Goal: Task Accomplishment & Management: Use online tool/utility

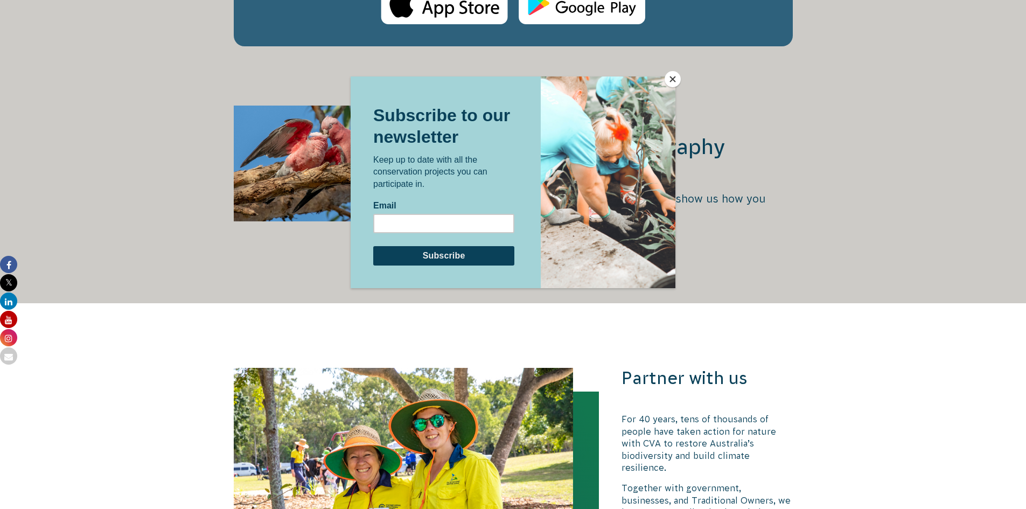
scroll to position [2262, 0]
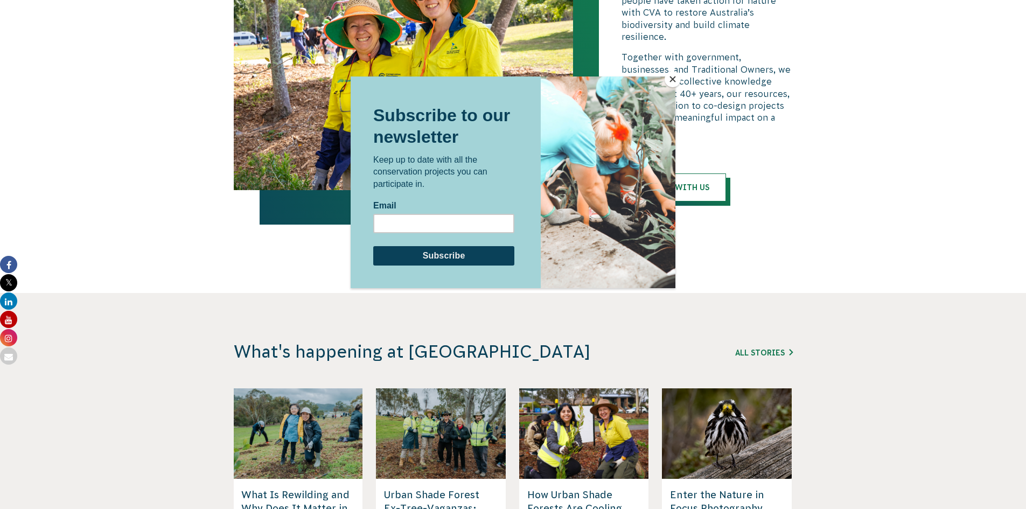
click at [668, 72] on button "Close" at bounding box center [672, 79] width 16 height 16
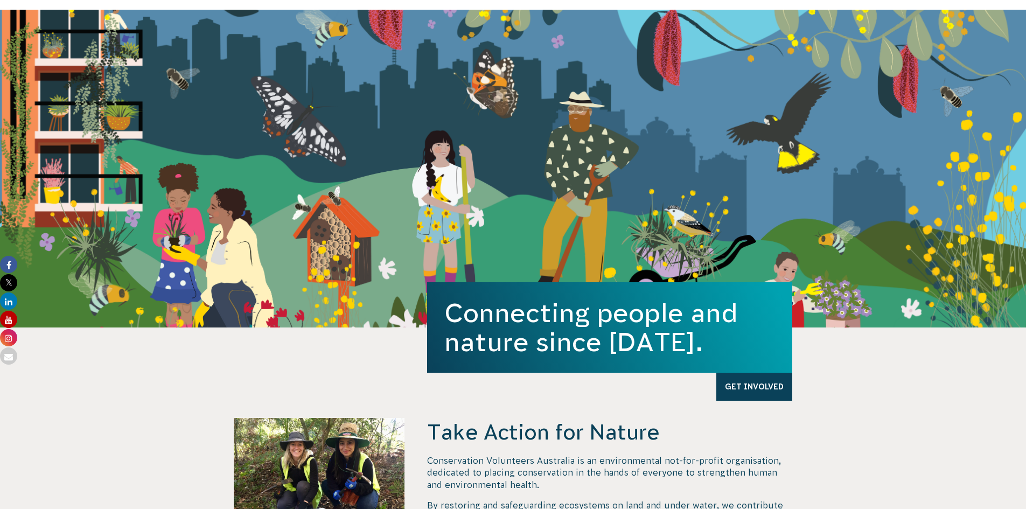
scroll to position [0, 0]
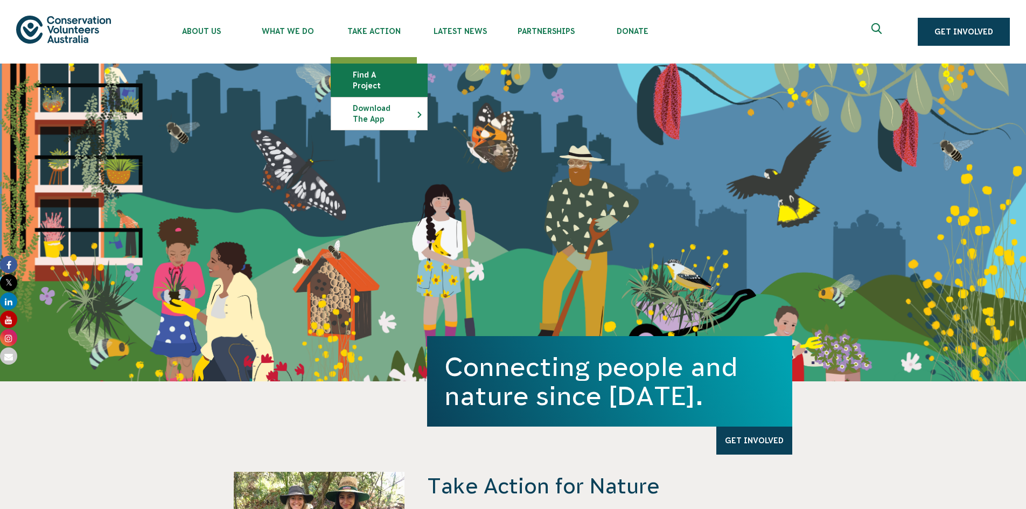
click at [378, 79] on link "Find a project" at bounding box center [379, 80] width 96 height 32
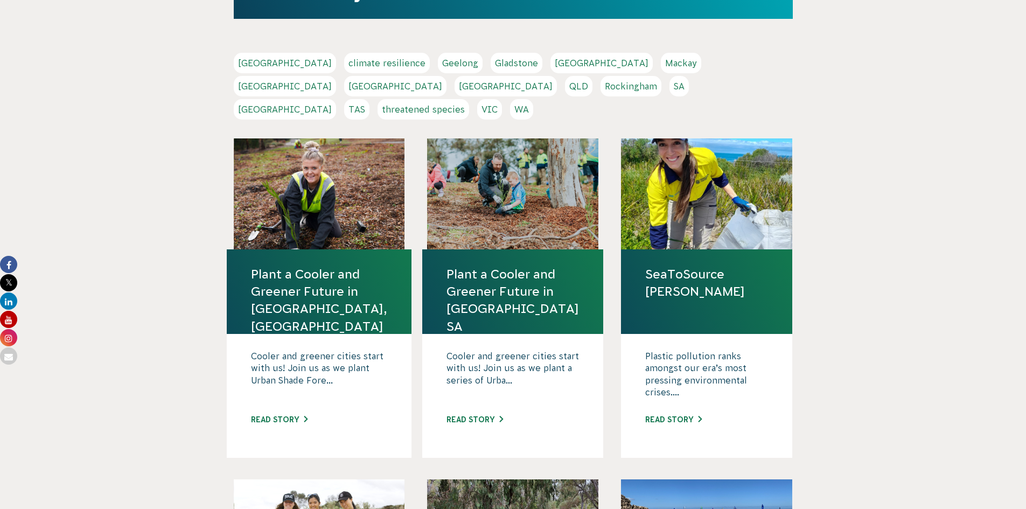
scroll to position [54, 0]
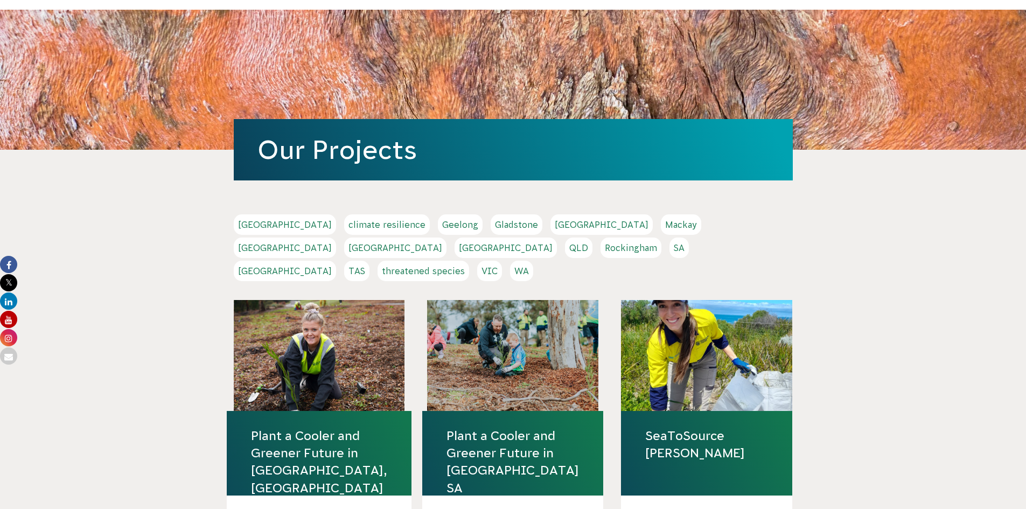
click at [502, 261] on link "VIC" at bounding box center [489, 271] width 25 height 20
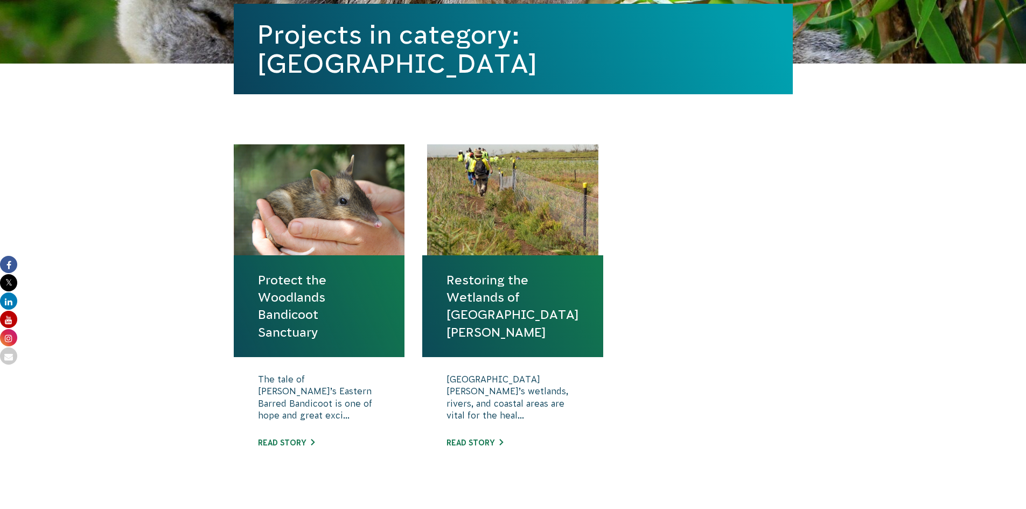
scroll to position [323, 0]
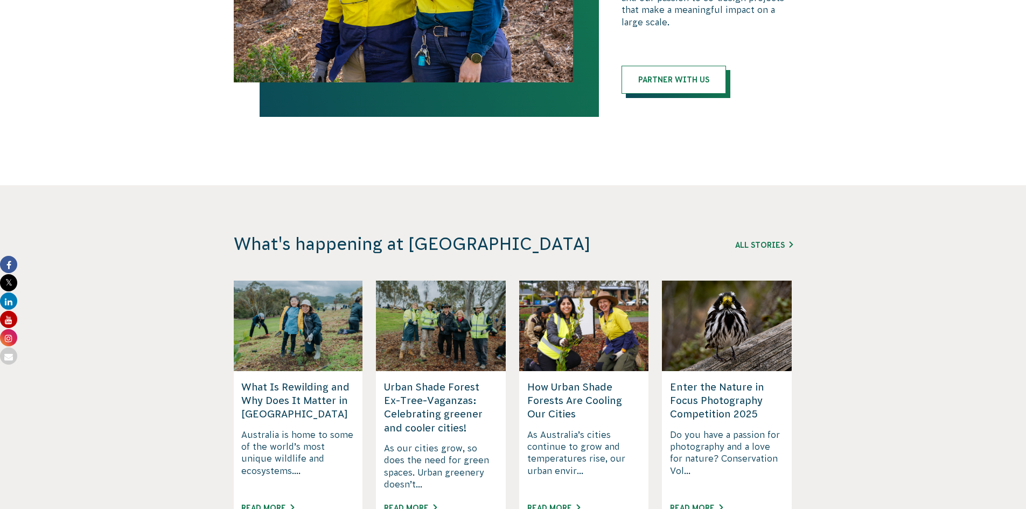
scroll to position [2639, 0]
